Goal: Find specific page/section: Find specific page/section

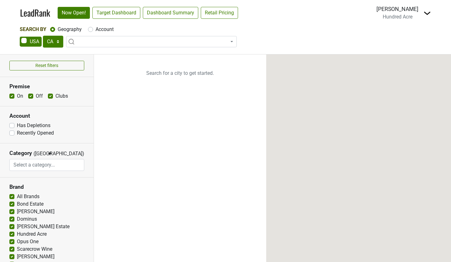
select select "CA"
select select
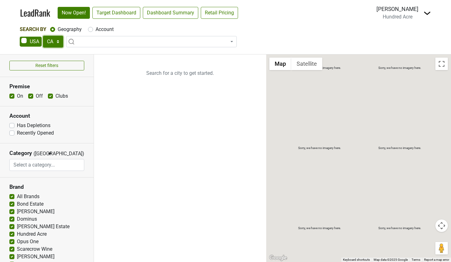
select select "NY"
click at [118, 17] on link "Target Dashboard" at bounding box center [116, 13] width 48 height 12
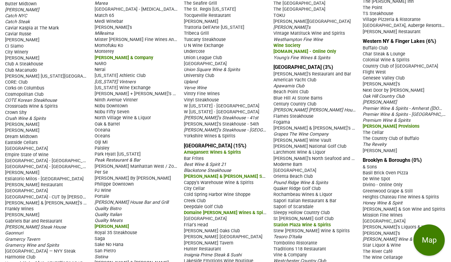
scroll to position [216, 0]
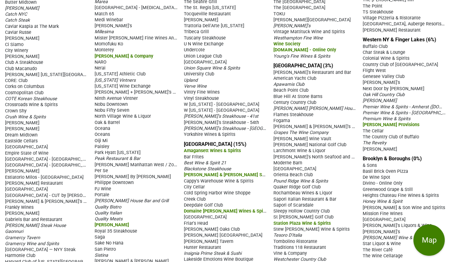
click at [28, 211] on span "Gabriel Kreuther" at bounding box center [22, 213] width 34 height 5
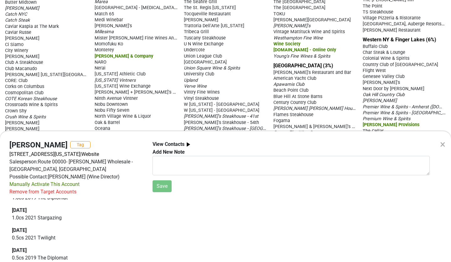
scroll to position [12, 0]
click at [443, 144] on div "×" at bounding box center [442, 144] width 5 height 15
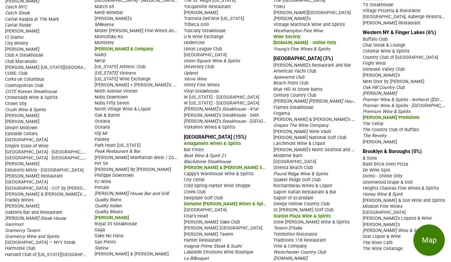
scroll to position [222, 0]
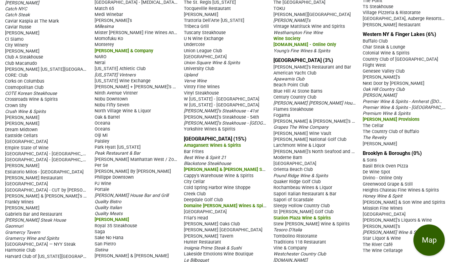
click at [424, 239] on button "Map" at bounding box center [428, 239] width 31 height 31
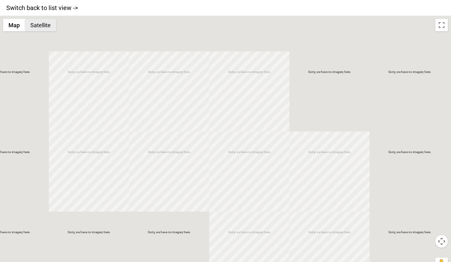
click at [44, 31] on button "Satellite" at bounding box center [40, 25] width 31 height 13
click at [44, 25] on button "Satellite" at bounding box center [41, 25] width 32 height 13
click at [18, 25] on button "Map" at bounding box center [14, 25] width 22 height 13
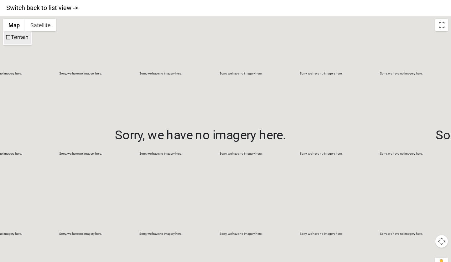
click at [8, 38] on span "Terrain" at bounding box center [8, 37] width 6 height 6
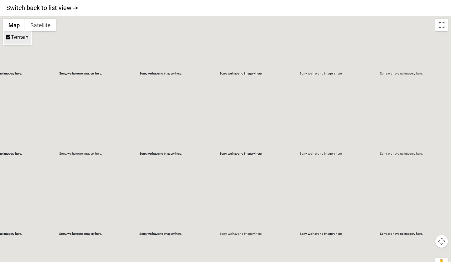
click at [8, 38] on span "Terrain" at bounding box center [8, 37] width 6 height 6
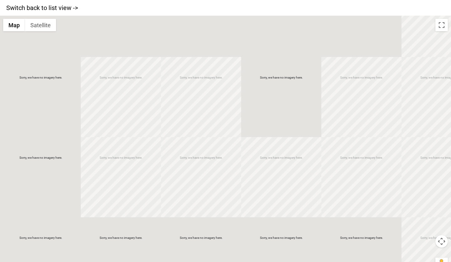
drag, startPoint x: 259, startPoint y: 162, endPoint x: 154, endPoint y: 67, distance: 141.6
click at [154, 67] on div at bounding box center [225, 147] width 451 height 262
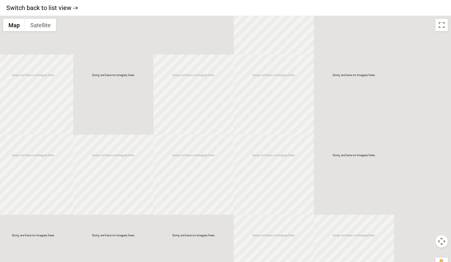
drag, startPoint x: 351, startPoint y: 136, endPoint x: 182, endPoint y: 134, distance: 168.4
click at [182, 134] on div at bounding box center [225, 147] width 451 height 262
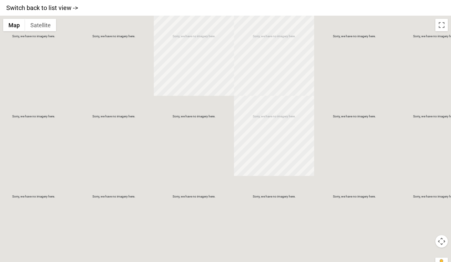
drag, startPoint x: 275, startPoint y: 205, endPoint x: 268, endPoint y: 83, distance: 121.6
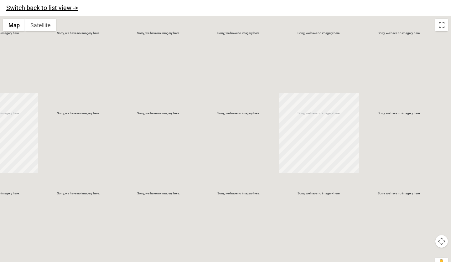
click at [56, 11] on link "Switch back to list view ->" at bounding box center [42, 8] width 72 height 8
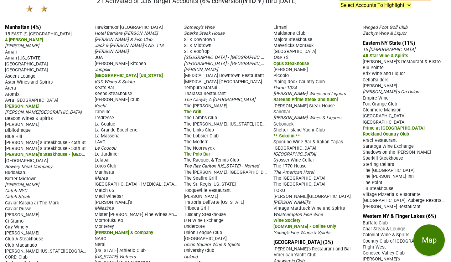
scroll to position [38, 0]
